Goal: Task Accomplishment & Management: Use online tool/utility

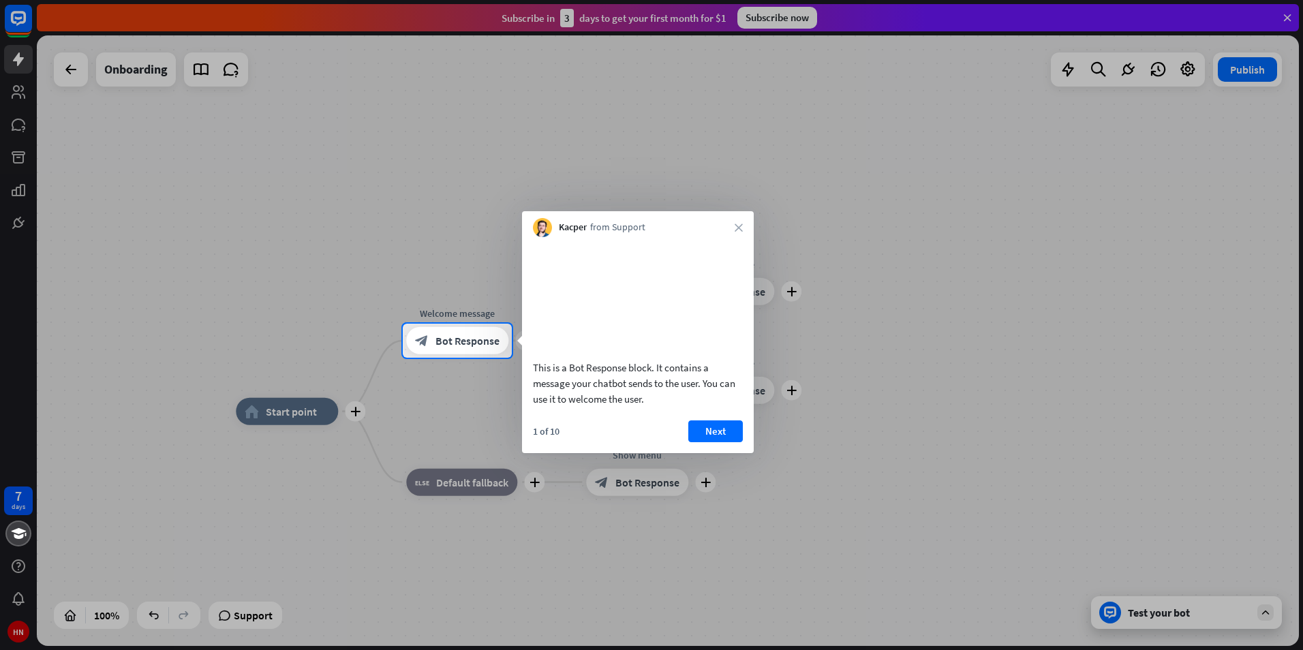
click at [753, 226] on body "7 days HN close Product Help First steps Get started with ChatBot Help Center F…" at bounding box center [651, 325] width 1303 height 650
click at [726, 227] on div "Kacper from Support close" at bounding box center [638, 224] width 232 height 26
click at [744, 230] on div "Kacper from Support close" at bounding box center [638, 224] width 232 height 26
click at [722, 442] on button "Next" at bounding box center [715, 431] width 55 height 22
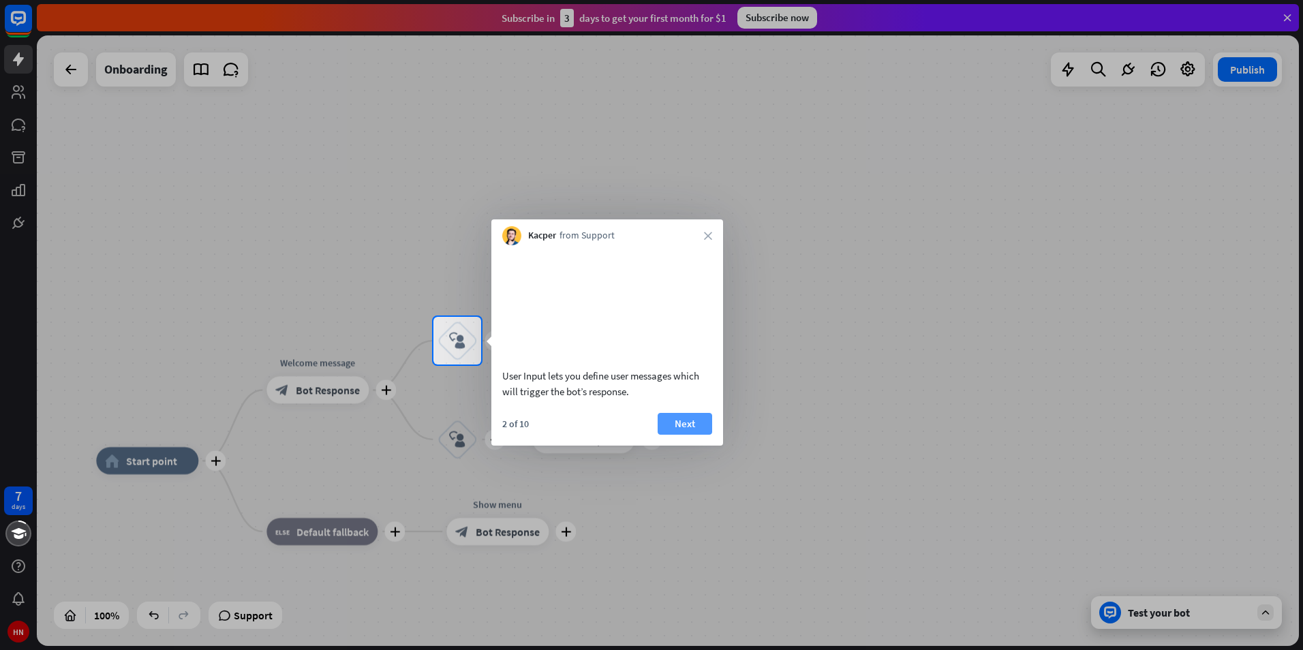
click at [695, 435] on button "Next" at bounding box center [685, 424] width 55 height 22
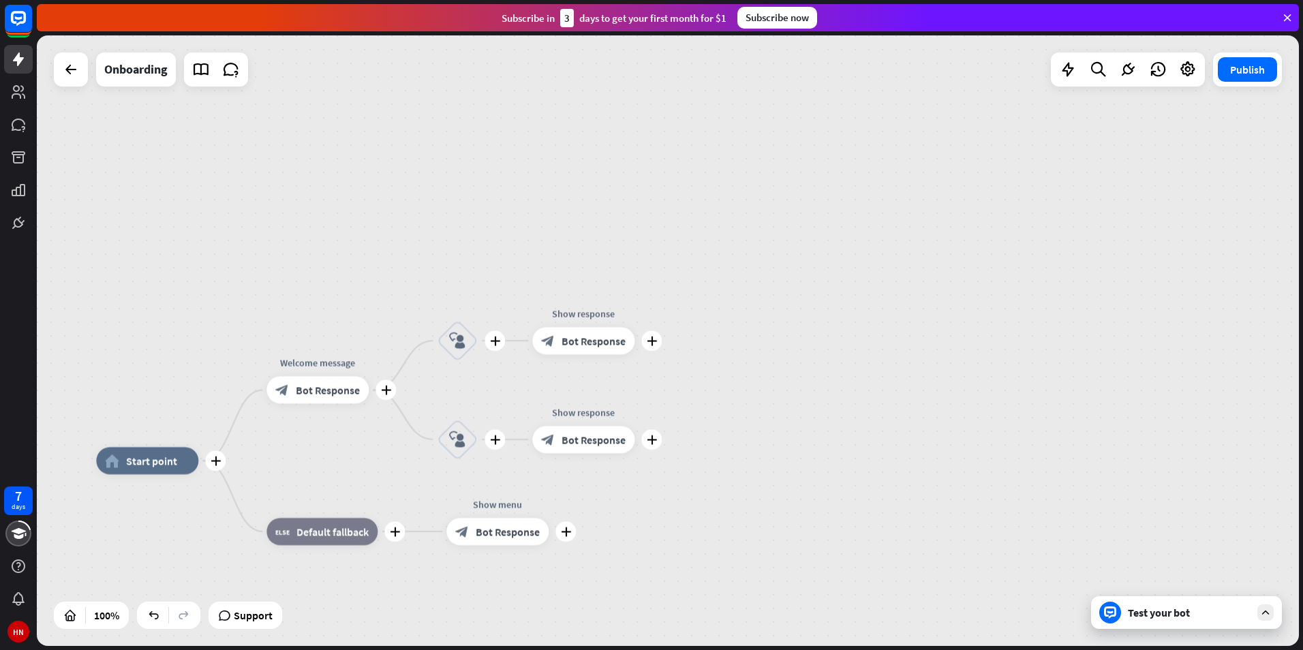
click at [695, 444] on div "plus home_2 Start point plus Welcome message block_bot_response Bot Response pl…" at bounding box center [668, 340] width 1262 height 611
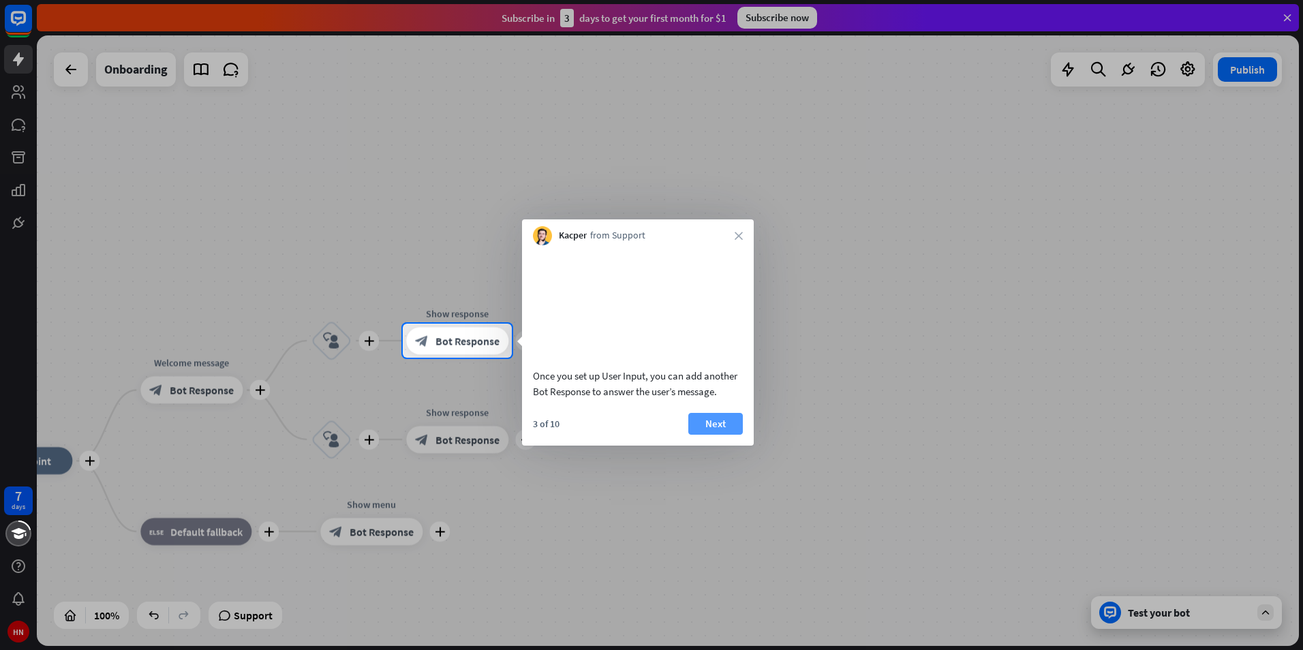
click at [709, 435] on button "Next" at bounding box center [715, 424] width 55 height 22
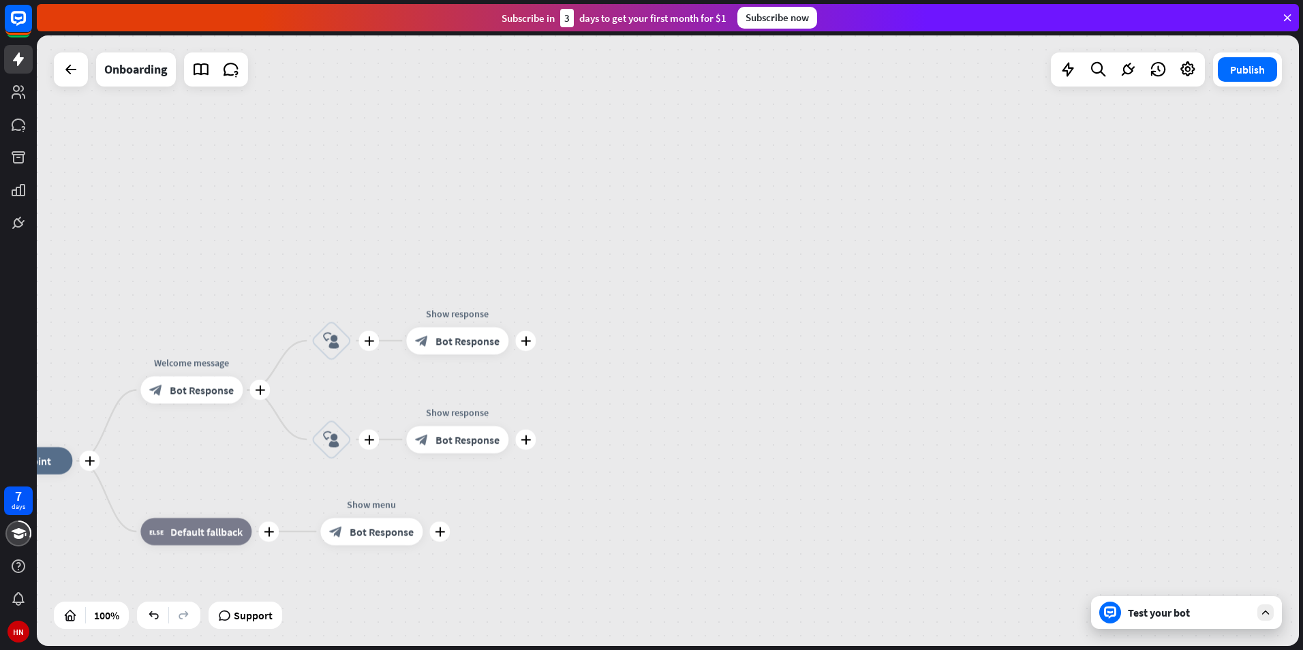
click at [709, 435] on div "plus home_2 Start point plus Welcome message block_bot_response Bot Response pl…" at bounding box center [668, 340] width 1262 height 611
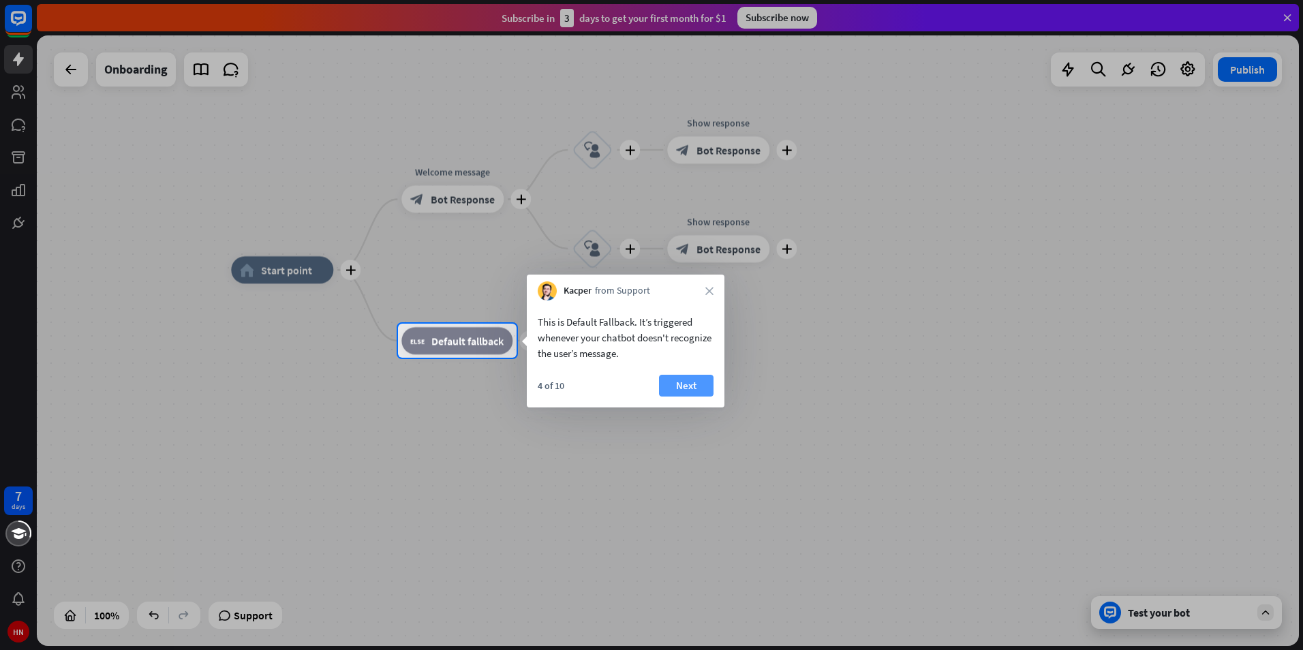
click at [694, 379] on button "Next" at bounding box center [686, 386] width 55 height 22
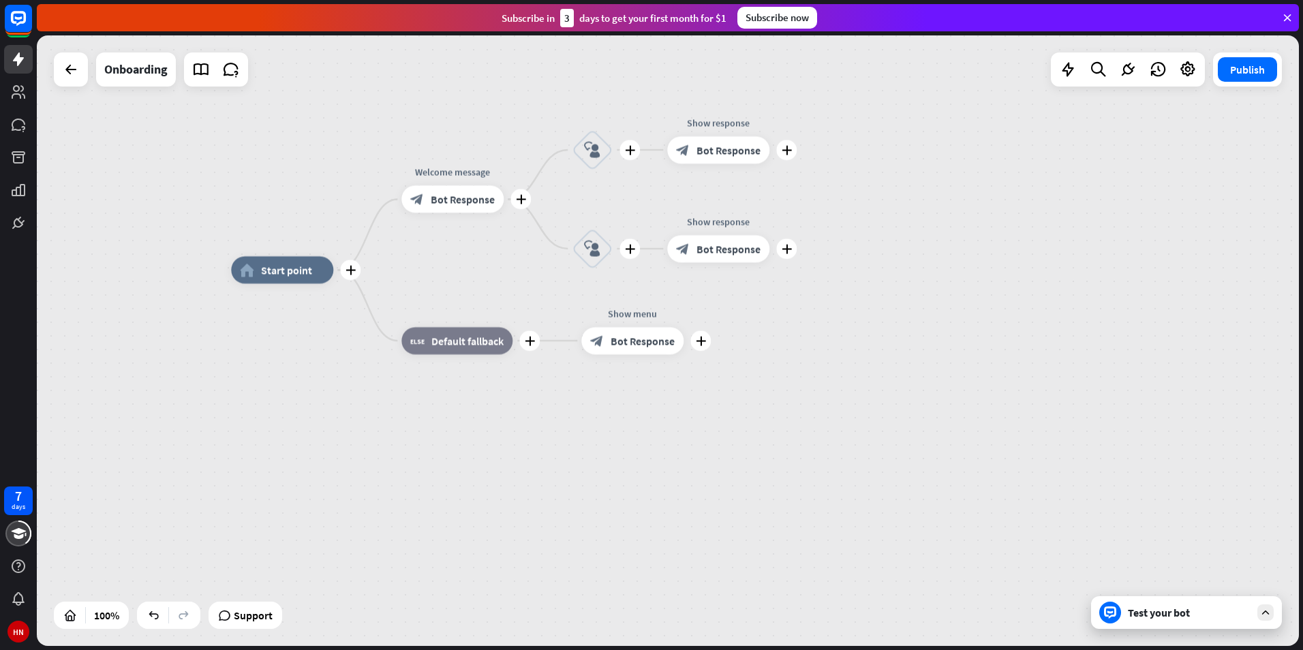
click at [683, 354] on div "Edit name more_horiz plus Show menu block_bot_response Bot Response" at bounding box center [632, 340] width 102 height 27
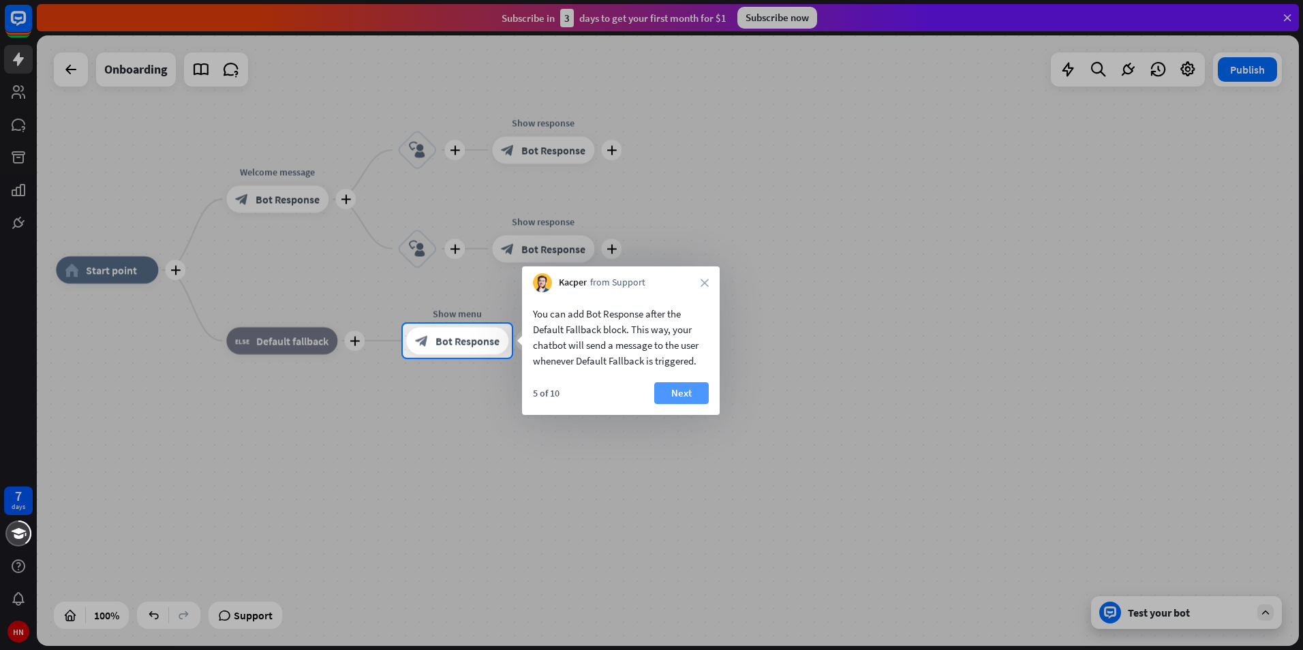
click at [668, 397] on button "Next" at bounding box center [681, 393] width 55 height 22
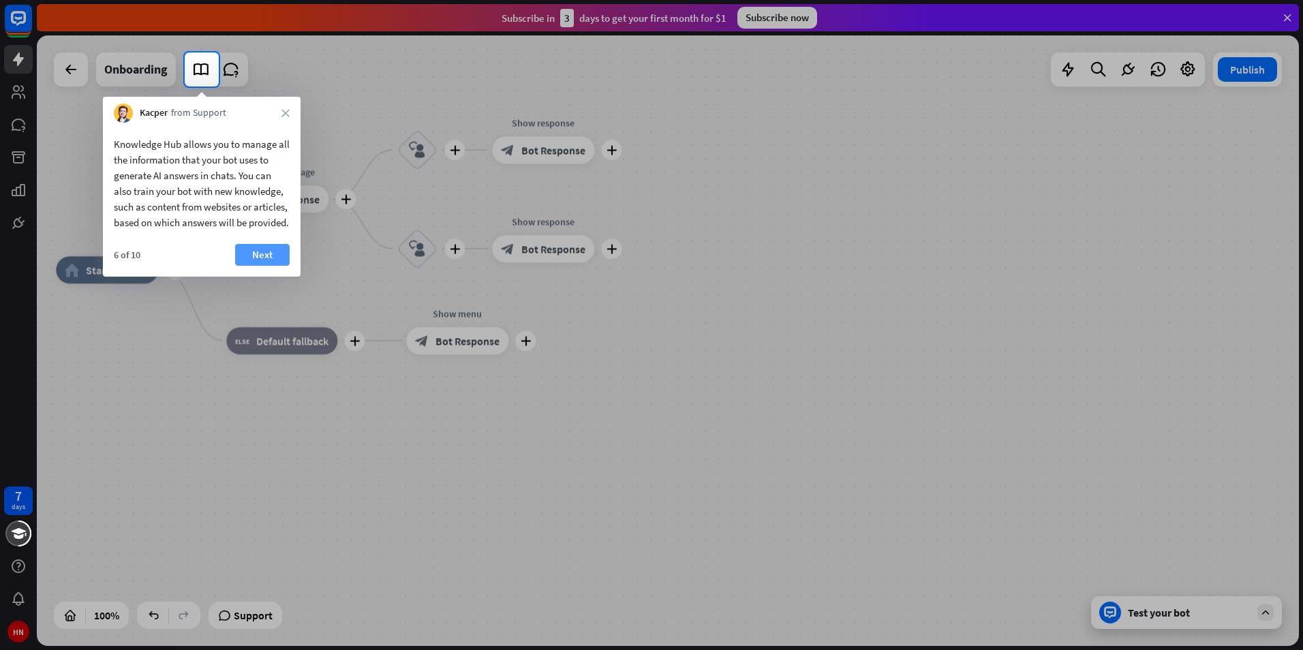
click at [279, 266] on button "Next" at bounding box center [262, 255] width 55 height 22
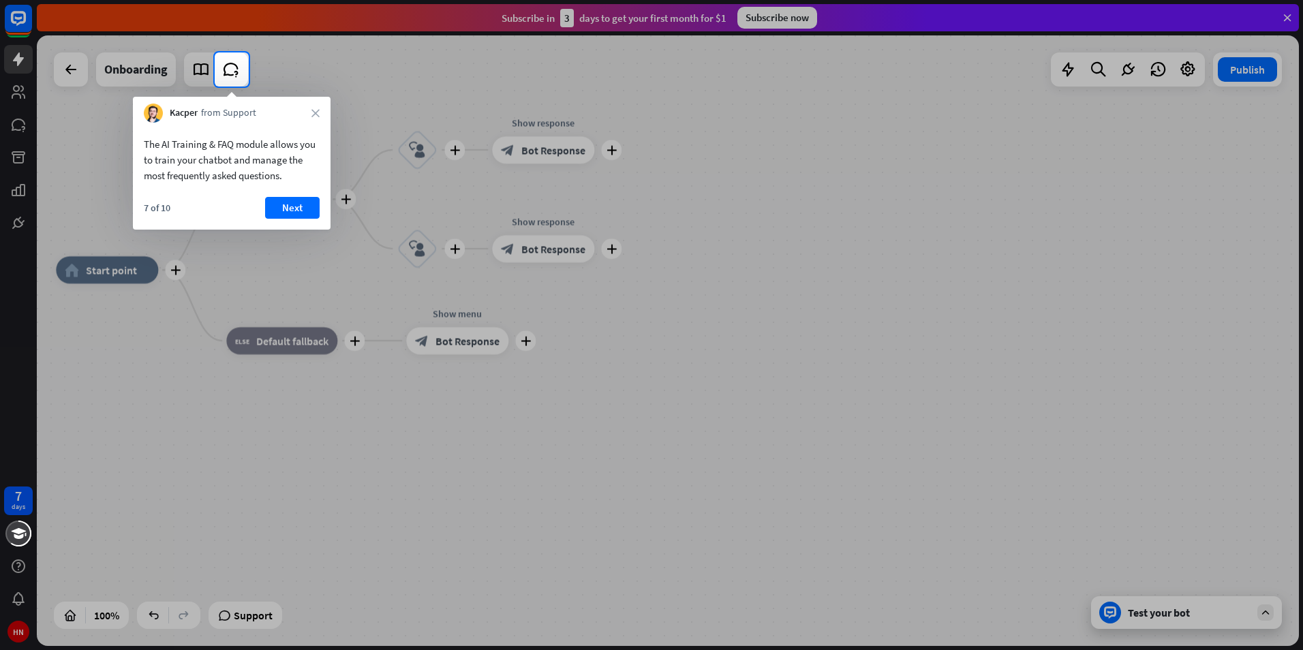
drag, startPoint x: 786, startPoint y: 326, endPoint x: 778, endPoint y: 327, distance: 7.5
click at [783, 327] on div at bounding box center [651, 369] width 1303 height 564
click at [278, 202] on button "Next" at bounding box center [292, 208] width 55 height 22
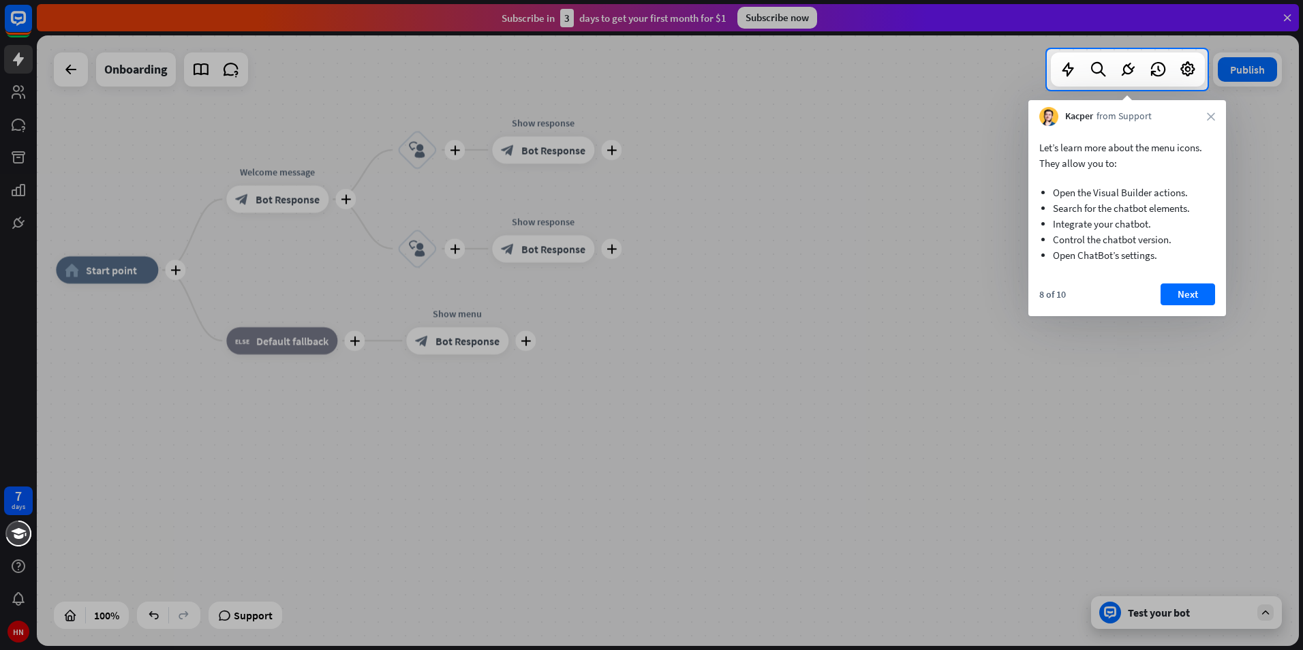
click at [778, 248] on div at bounding box center [651, 370] width 1303 height 560
click at [1184, 290] on button "Next" at bounding box center [1187, 294] width 55 height 22
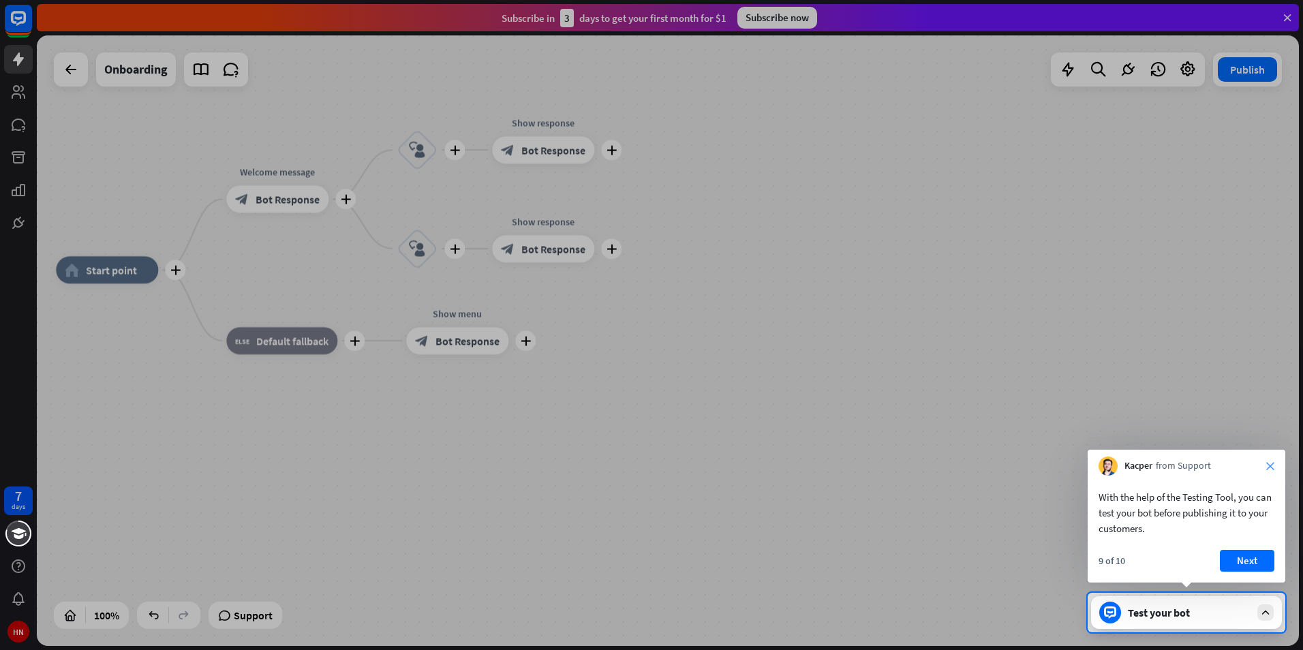
click at [1273, 467] on icon "close" at bounding box center [1270, 466] width 8 height 8
click at [1152, 554] on button "No, stay" at bounding box center [1140, 558] width 84 height 22
click at [1254, 555] on button "Next" at bounding box center [1247, 561] width 55 height 22
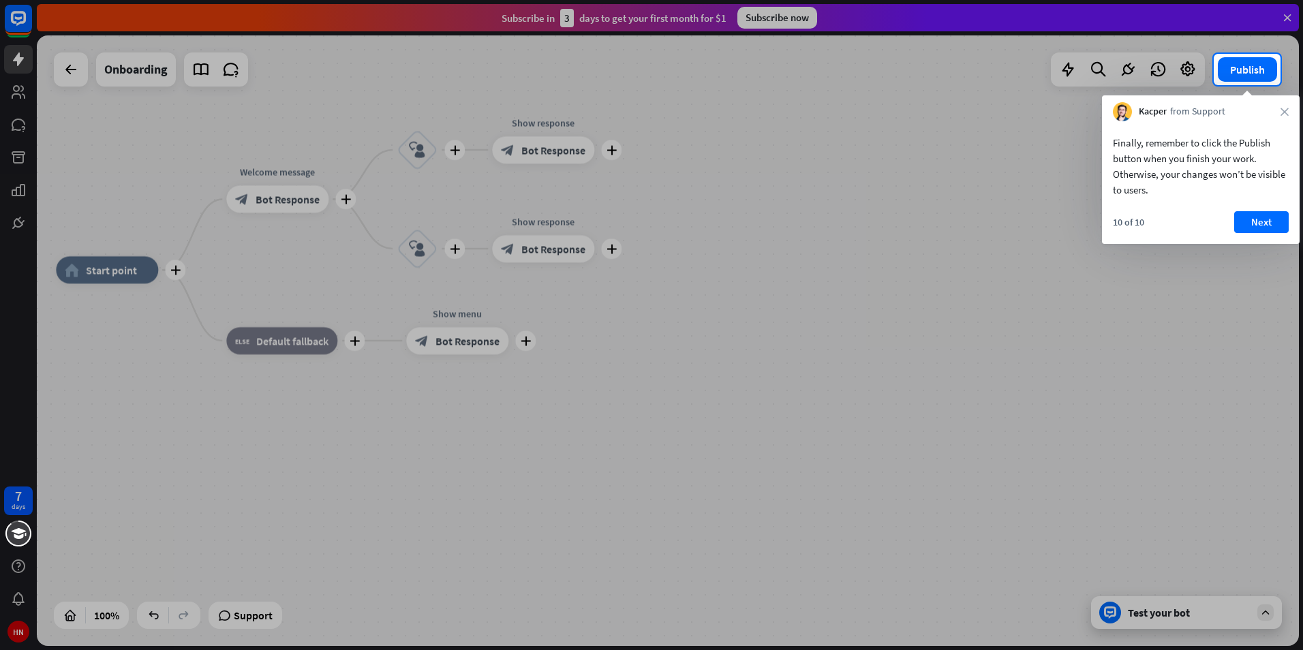
click at [1281, 121] on div "Finally, remember to click the Publish button when you finish your work. Otherw…" at bounding box center [1201, 162] width 198 height 83
click at [1267, 218] on button "Next" at bounding box center [1261, 222] width 55 height 22
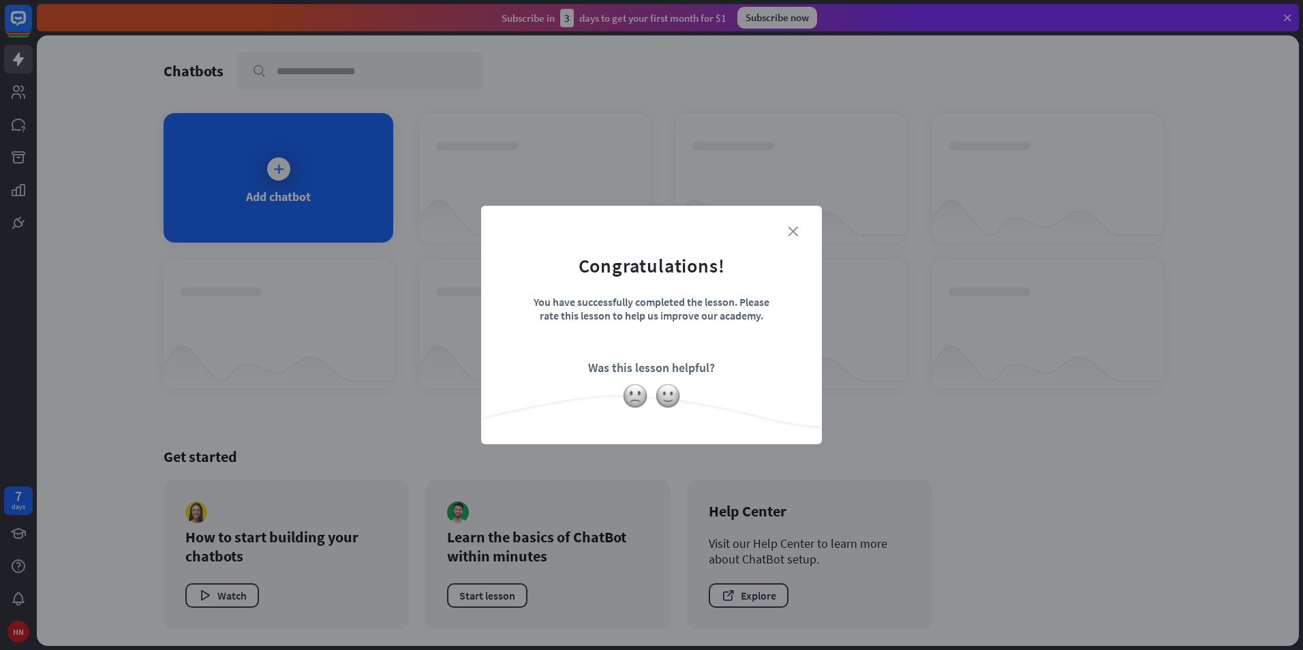
click at [796, 228] on icon "close" at bounding box center [793, 231] width 10 height 10
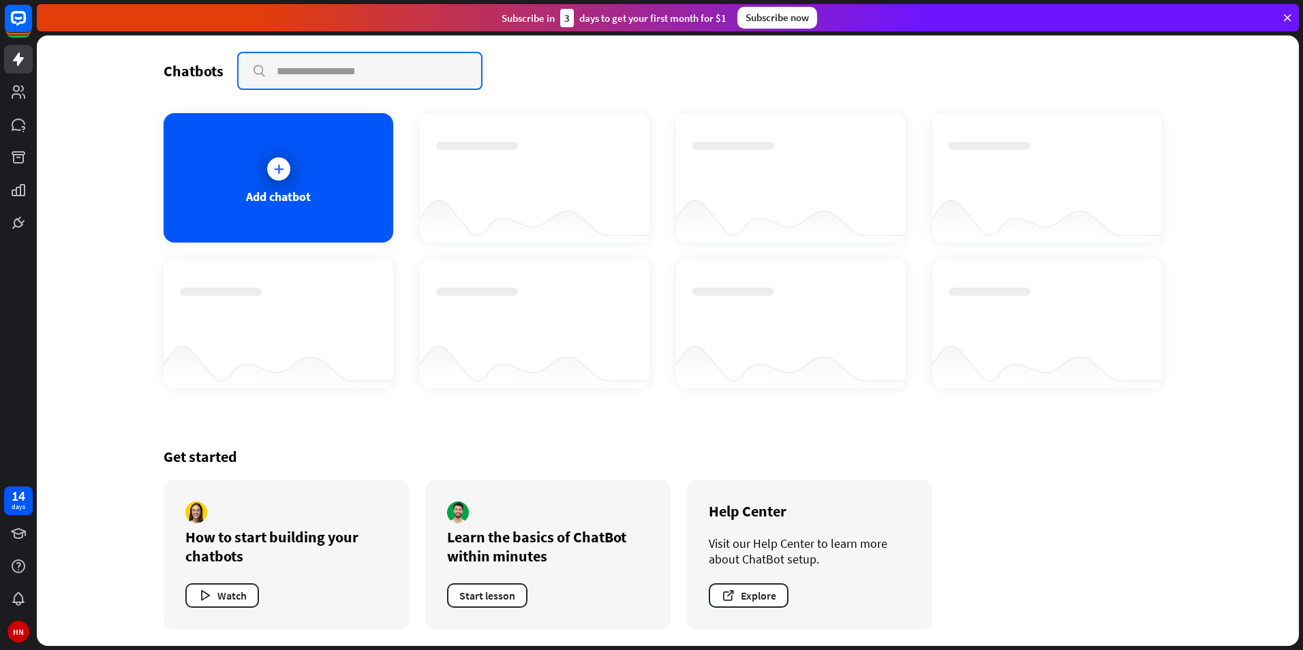
click at [326, 74] on input "text" at bounding box center [359, 70] width 243 height 35
click at [375, 65] on input "text" at bounding box center [359, 70] width 243 height 35
paste input "**********"
type input "**********"
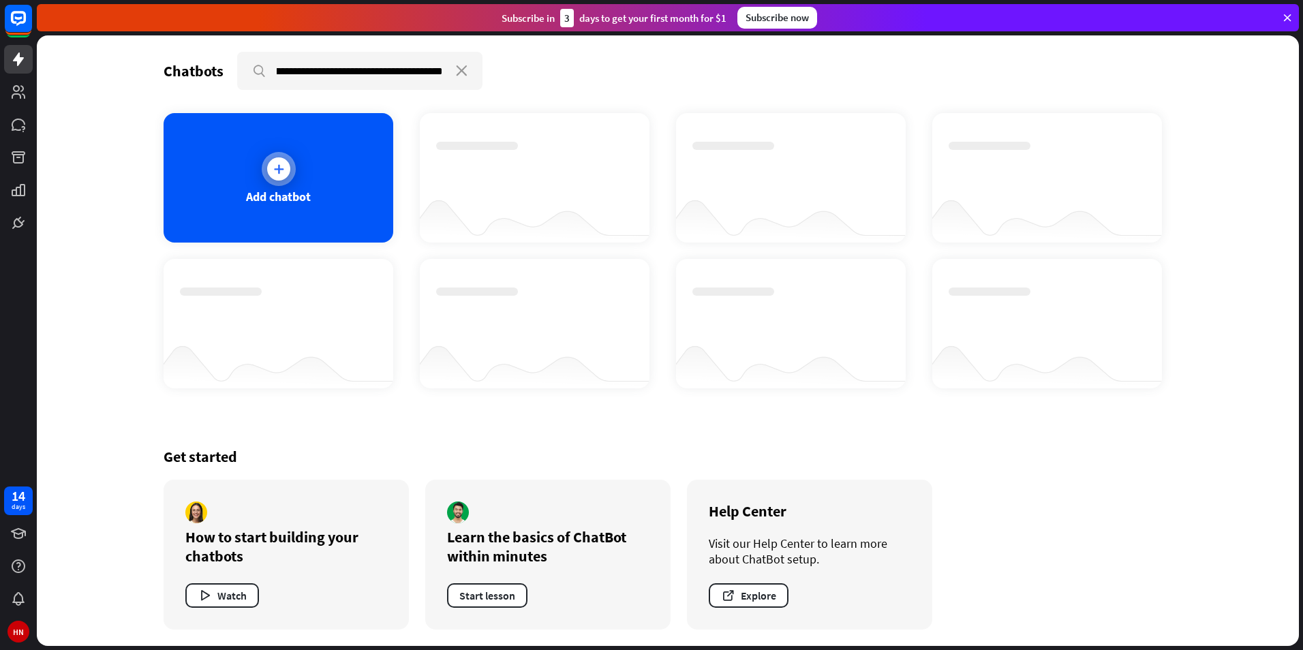
click at [285, 168] on icon at bounding box center [279, 169] width 14 height 14
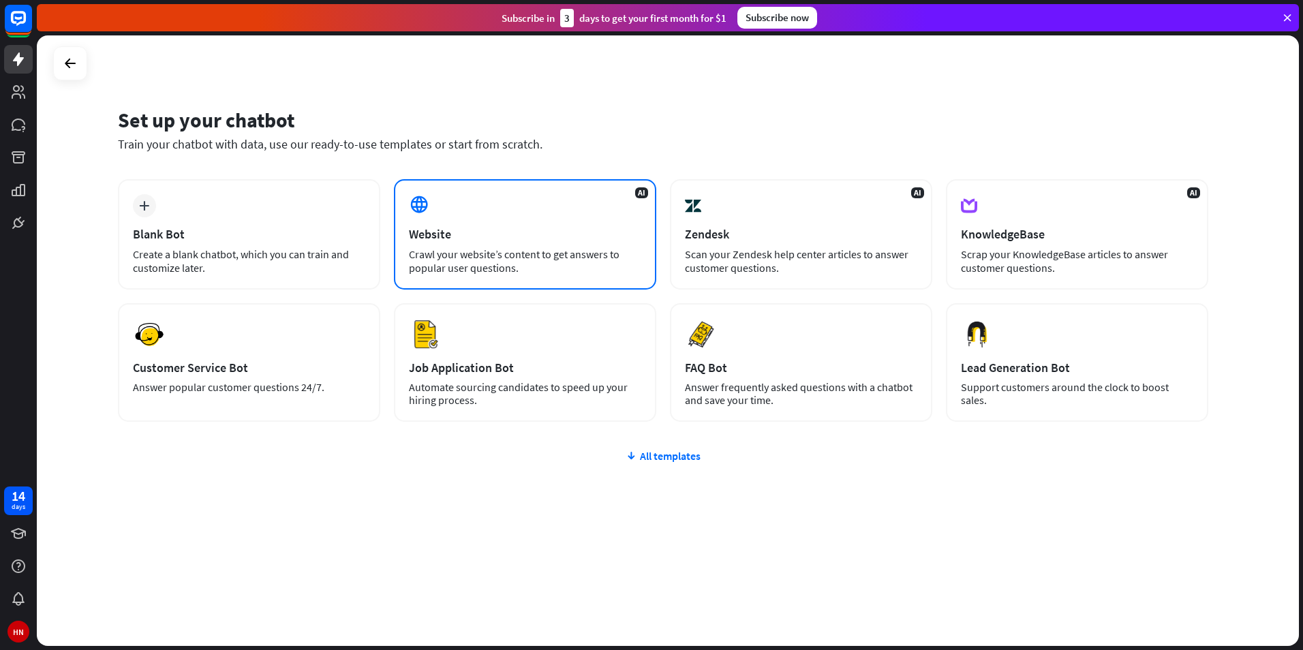
click at [424, 213] on icon at bounding box center [419, 204] width 20 height 20
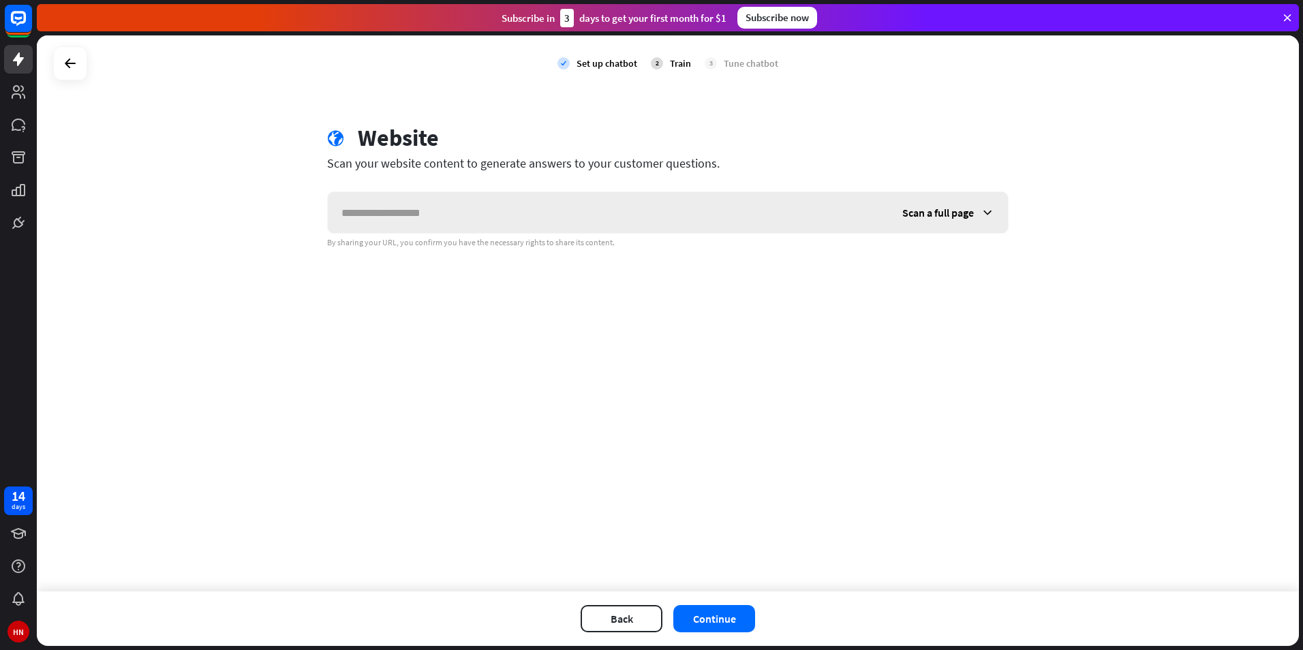
click at [422, 214] on input "text" at bounding box center [608, 212] width 561 height 41
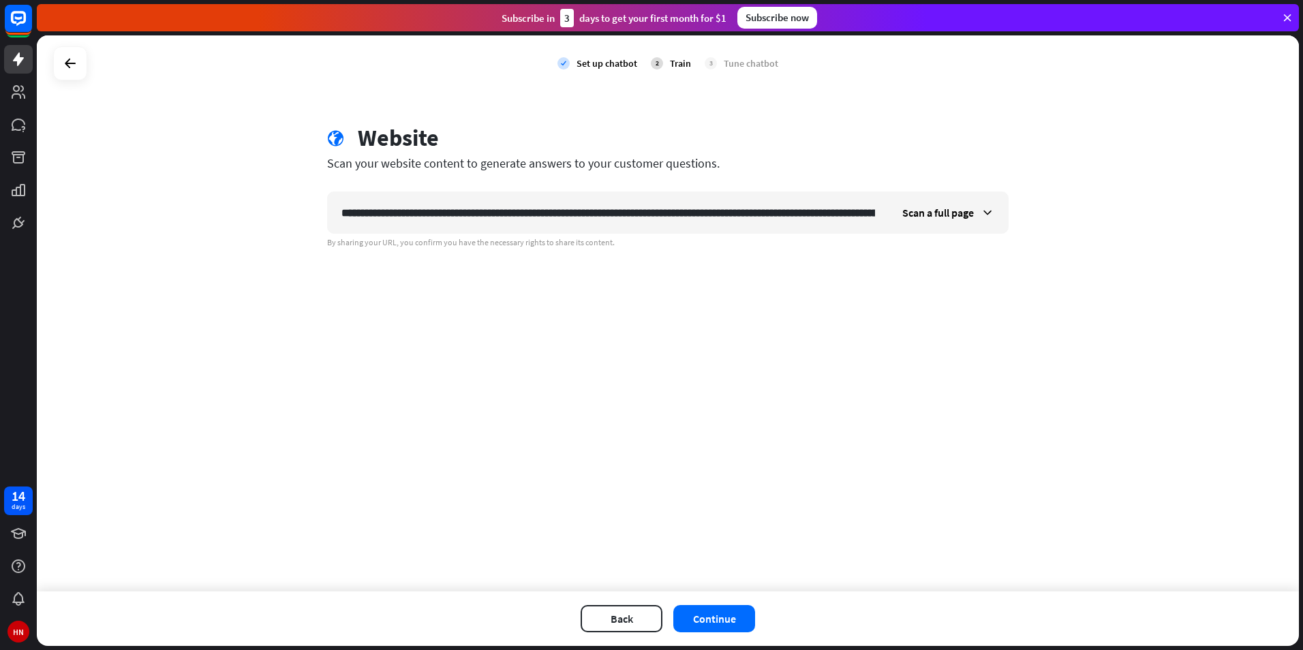
scroll to position [0, 1145]
type input "**********"
click at [706, 623] on button "Continue" at bounding box center [714, 618] width 82 height 27
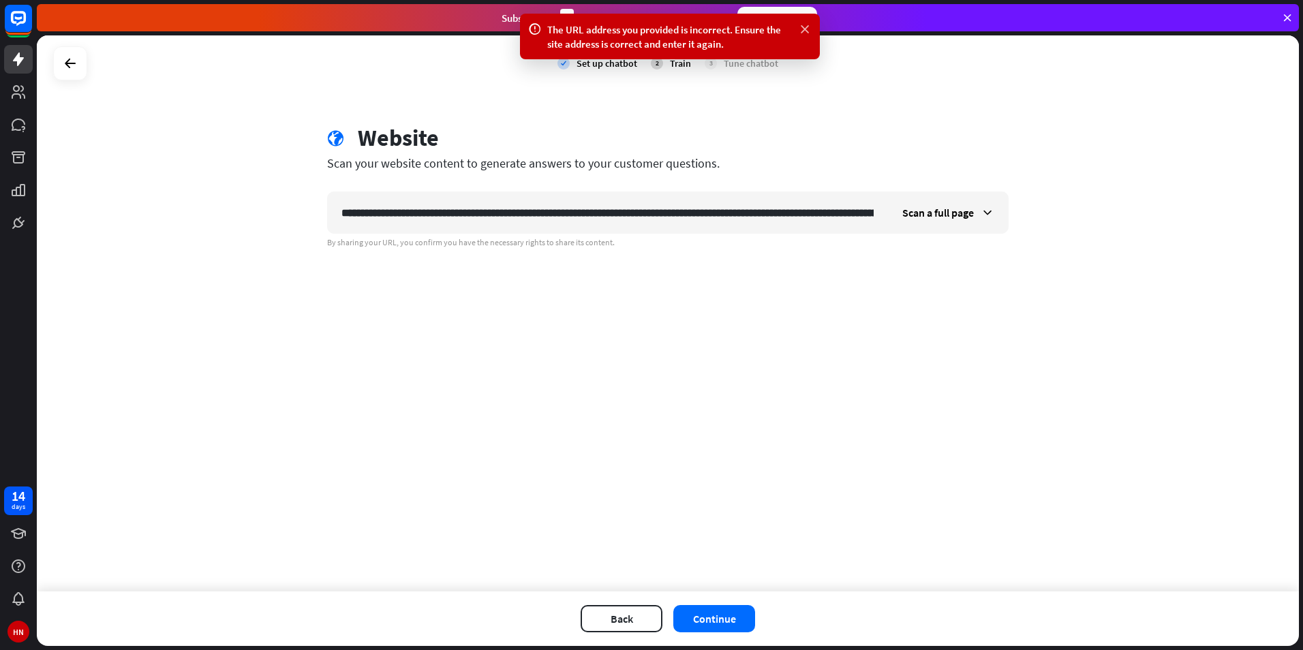
click at [803, 25] on icon at bounding box center [805, 29] width 14 height 14
